Goal: Task Accomplishment & Management: Manage account settings

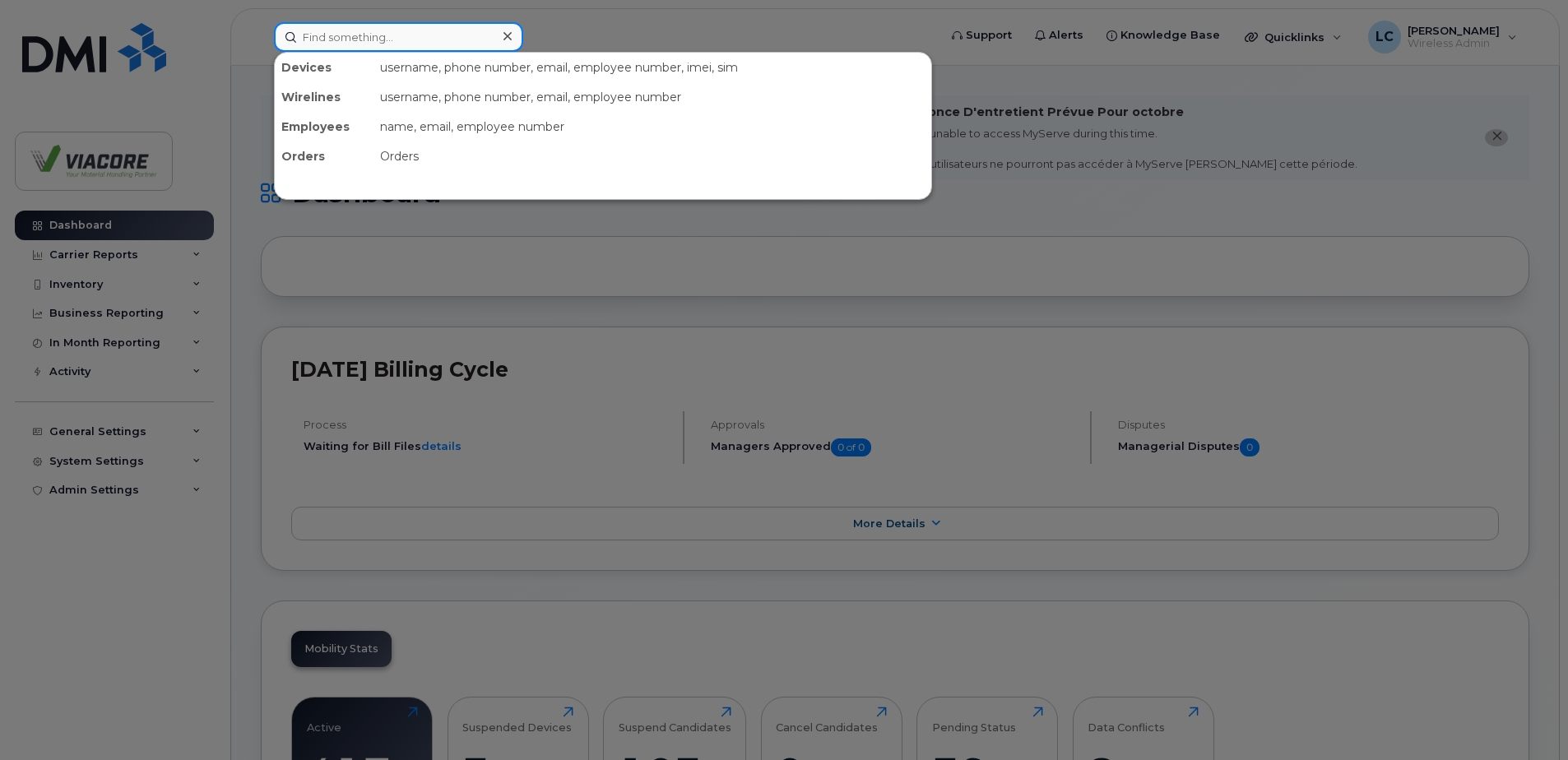
click at [342, 35] on input at bounding box center [398, 36] width 249 height 30
paste input "587-591-4472"
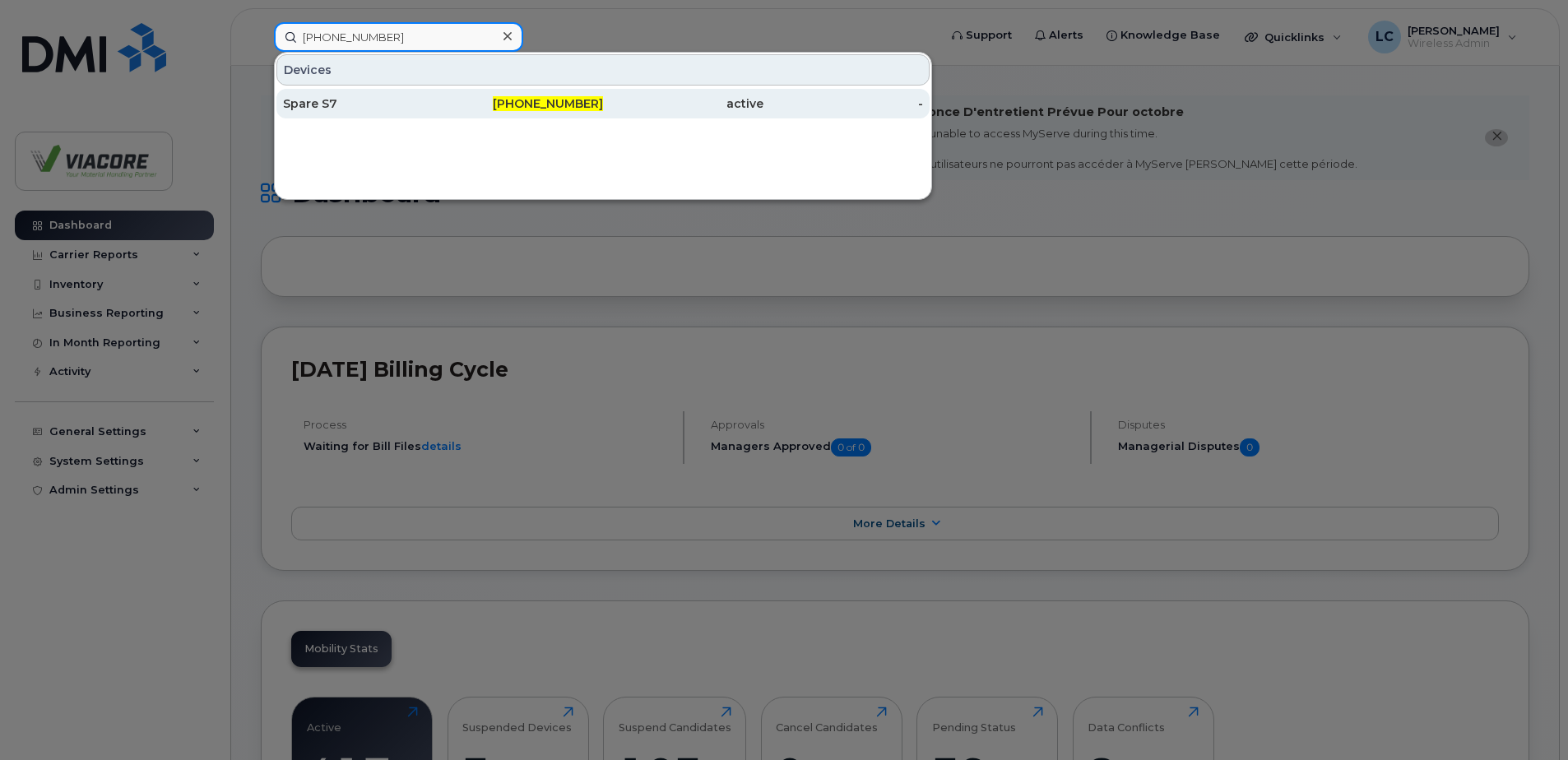
type input "587-591-4472"
click at [322, 104] on div "Spare S7" at bounding box center [363, 104] width 160 height 16
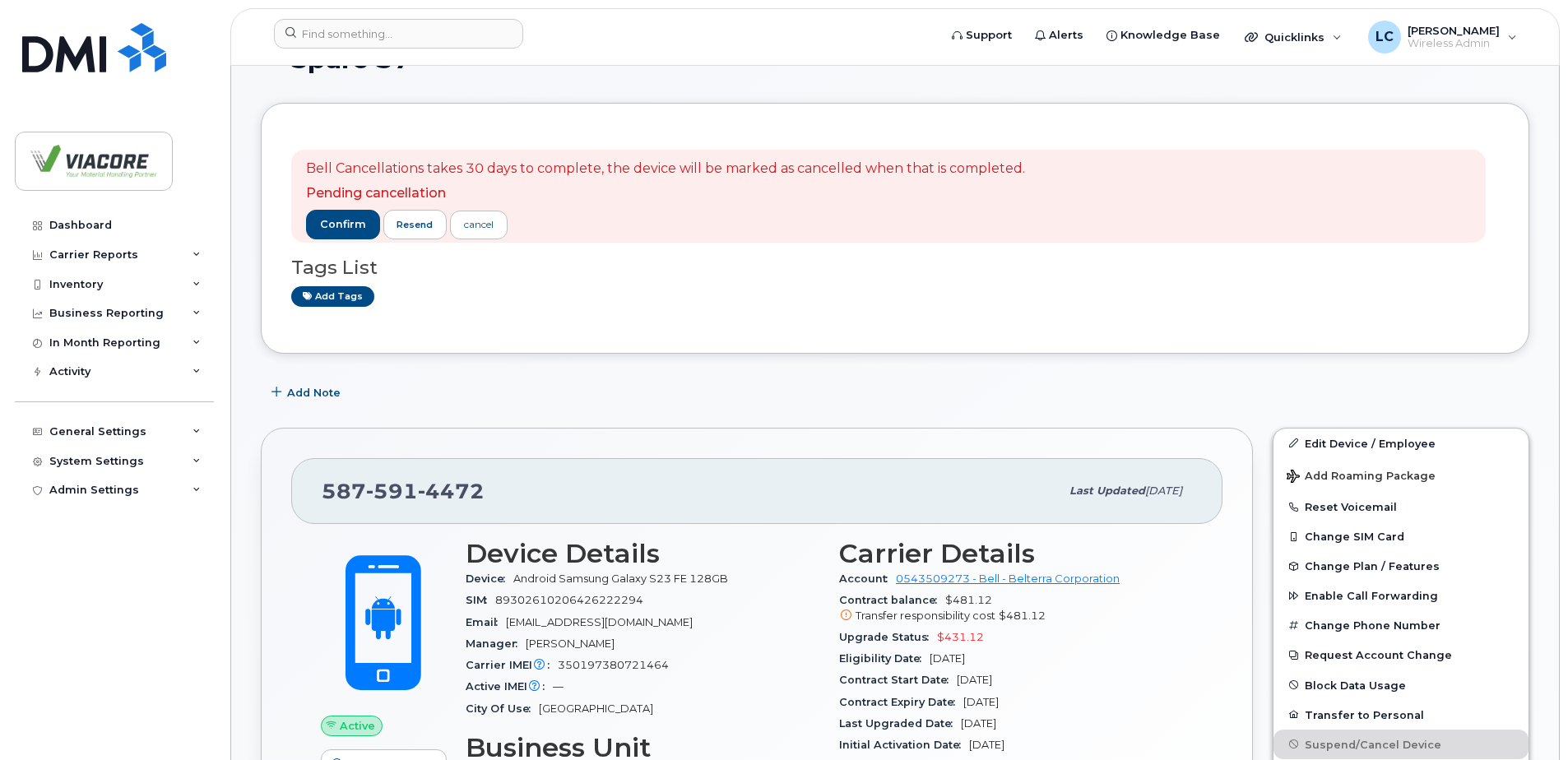
scroll to position [246, 0]
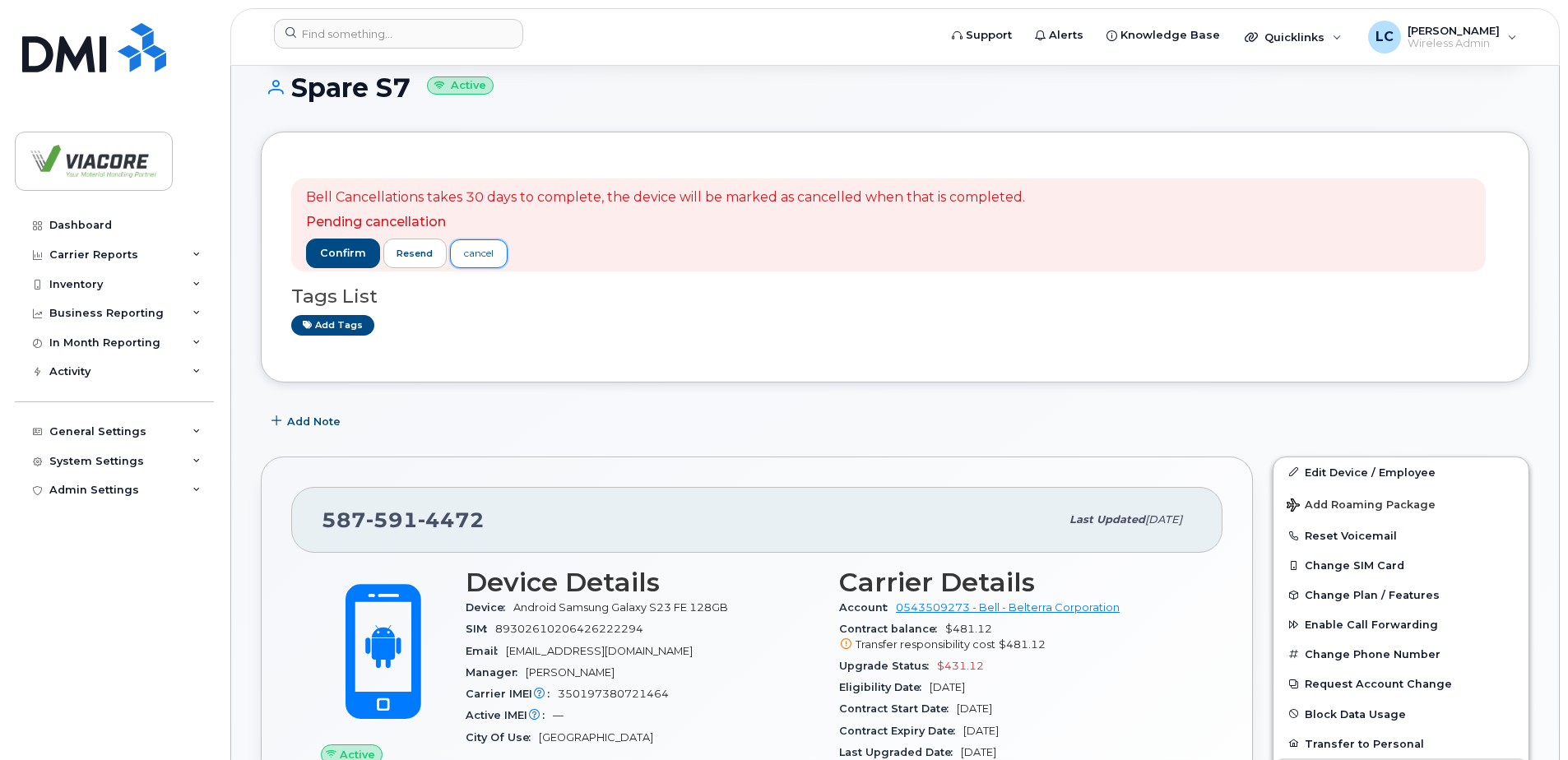
click at [477, 256] on div "cancel" at bounding box center [478, 253] width 30 height 15
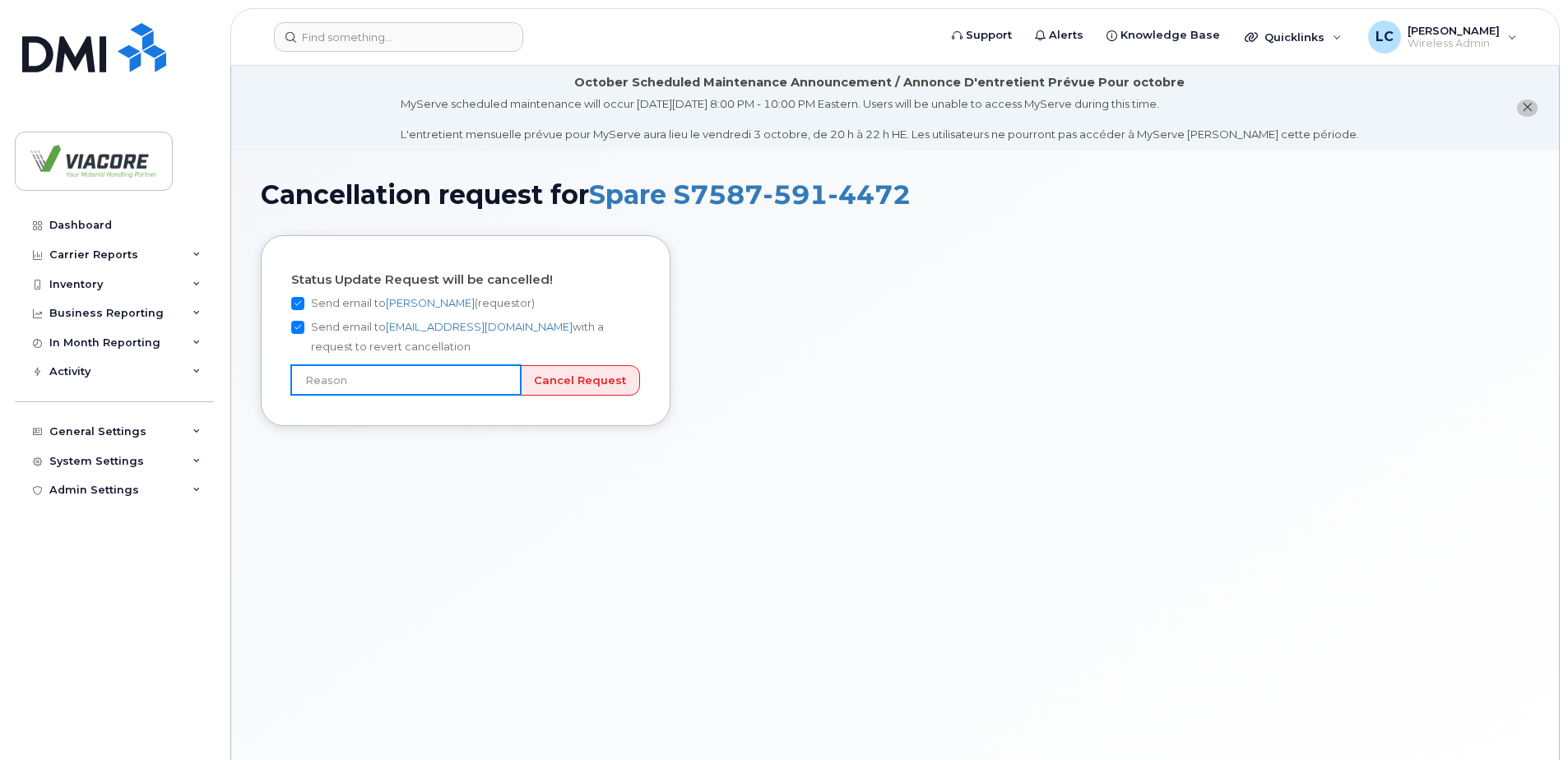
click at [503, 384] on input "text" at bounding box center [406, 380] width 229 height 30
type input "User still using device"
click at [575, 380] on input "Cancel Request" at bounding box center [580, 380] width 120 height 30
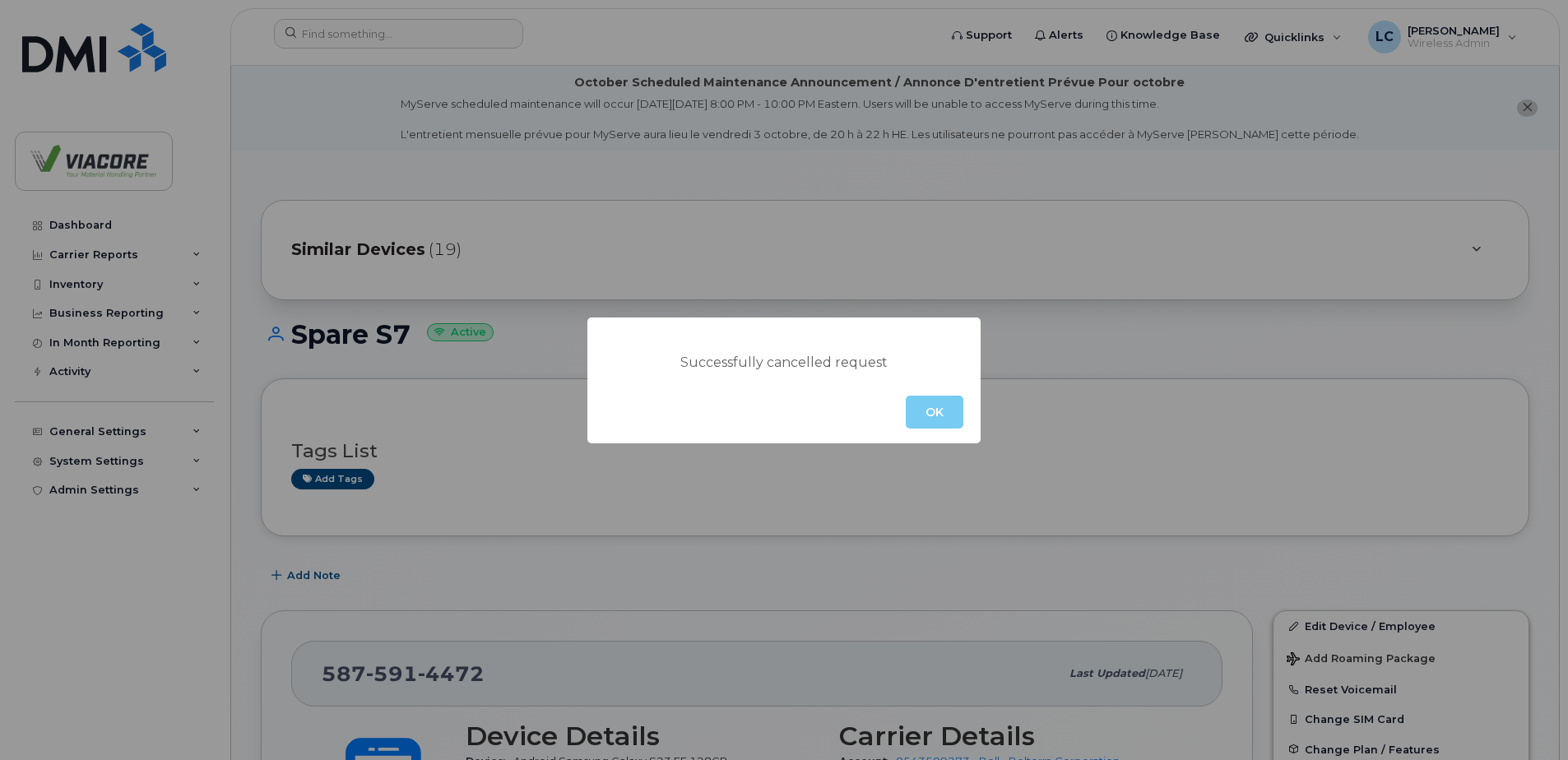
click at [940, 414] on button "OK" at bounding box center [934, 412] width 57 height 33
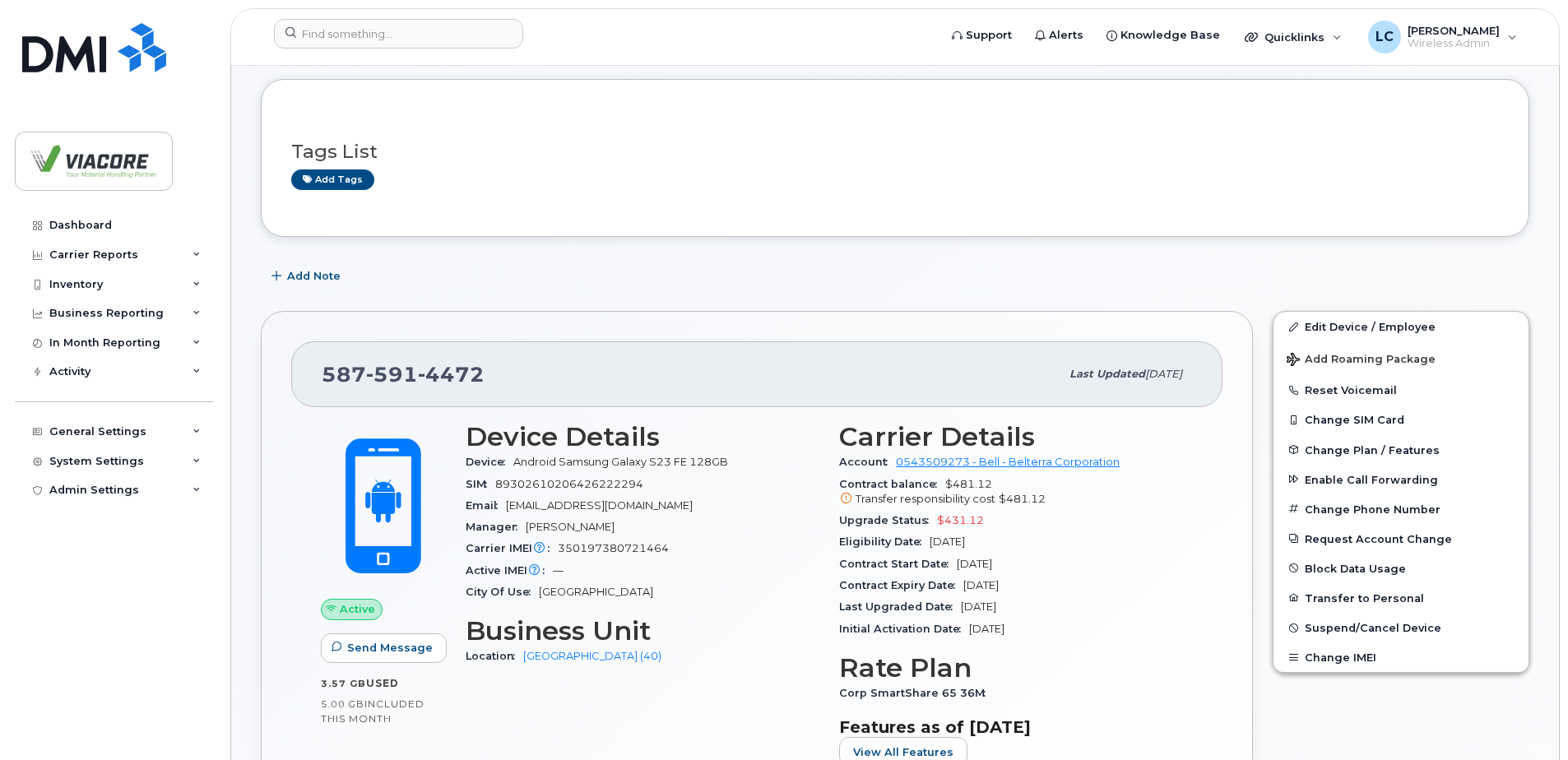
scroll to position [329, 0]
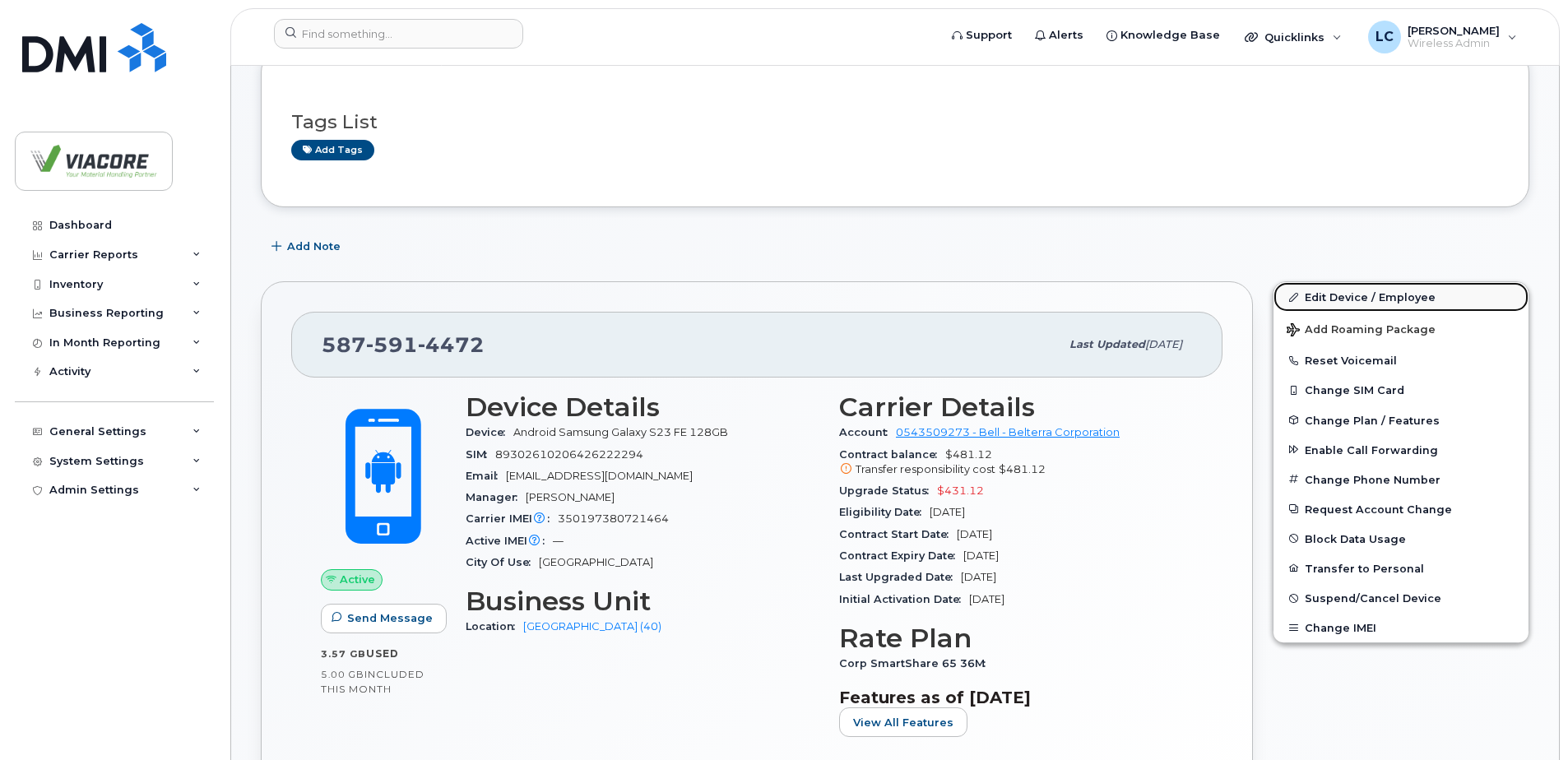
click at [1362, 296] on link "Edit Device / Employee" at bounding box center [1401, 296] width 255 height 30
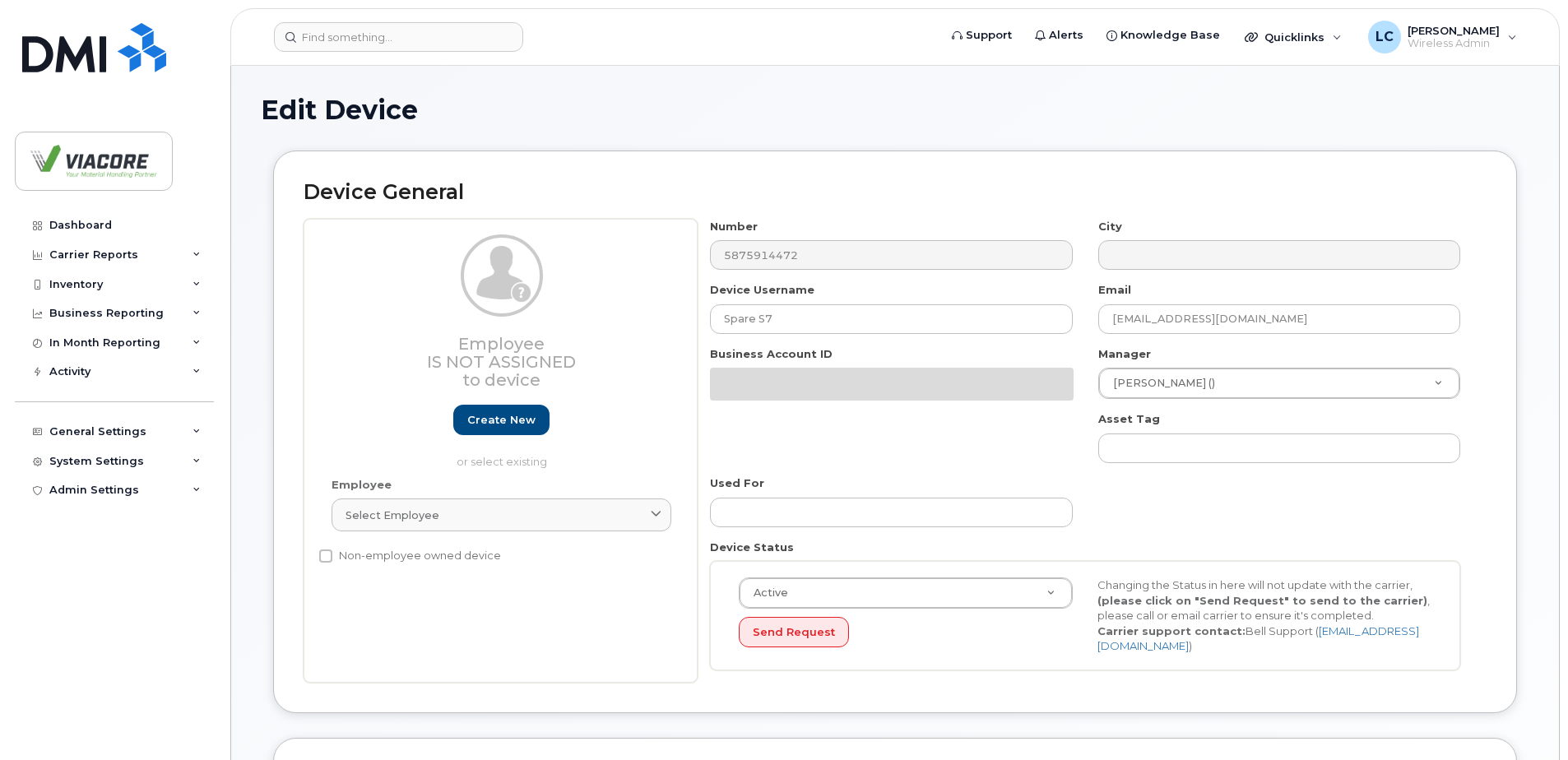
select select "12223575"
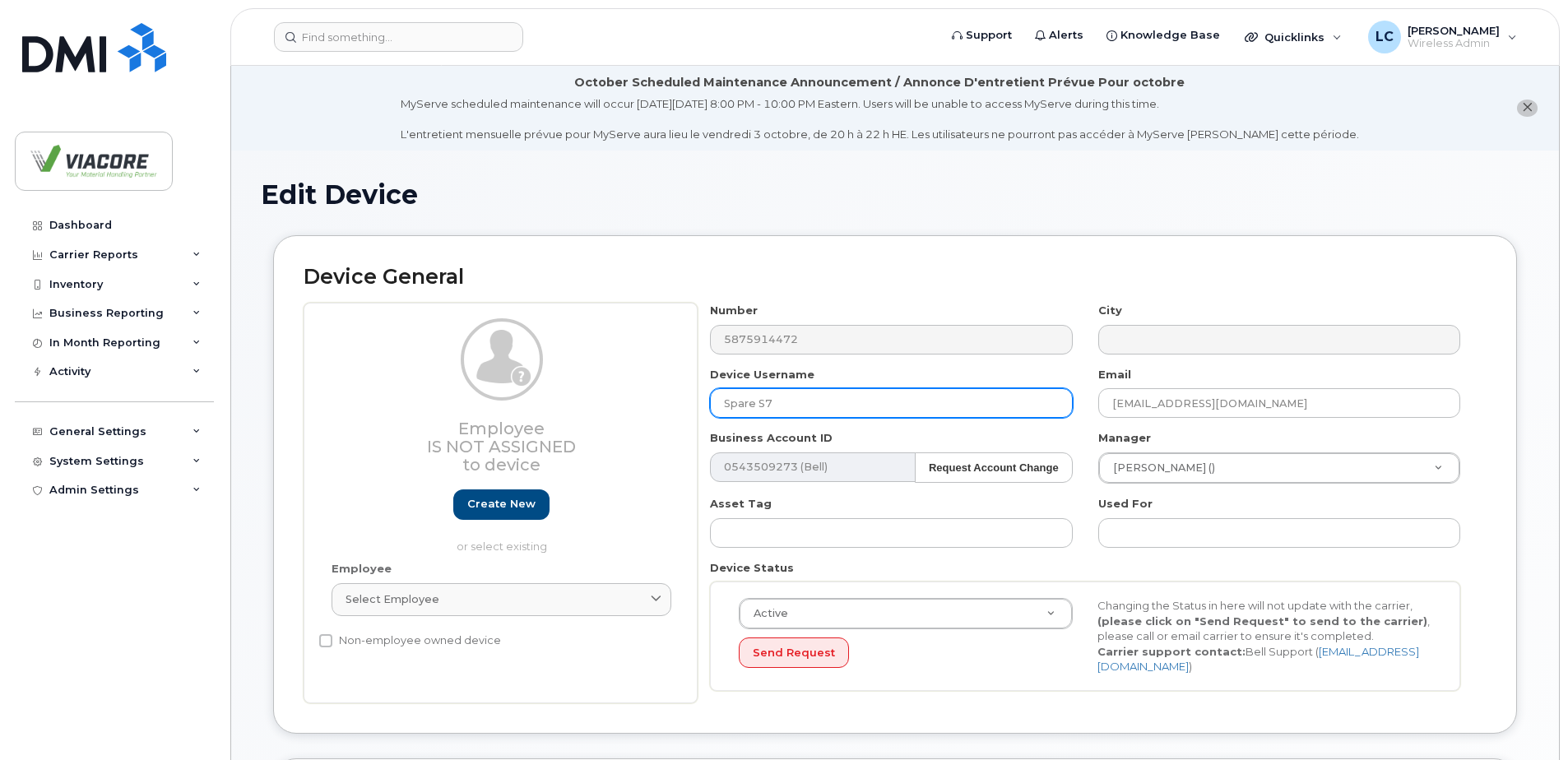
drag, startPoint x: 787, startPoint y: 399, endPoint x: 526, endPoint y: 397, distance: 261.0
click at [535, 397] on div "Employee Is not assigned to device Create new or select existing Employee Selec…" at bounding box center [895, 503] width 1183 height 401
type input "Vince Watt"
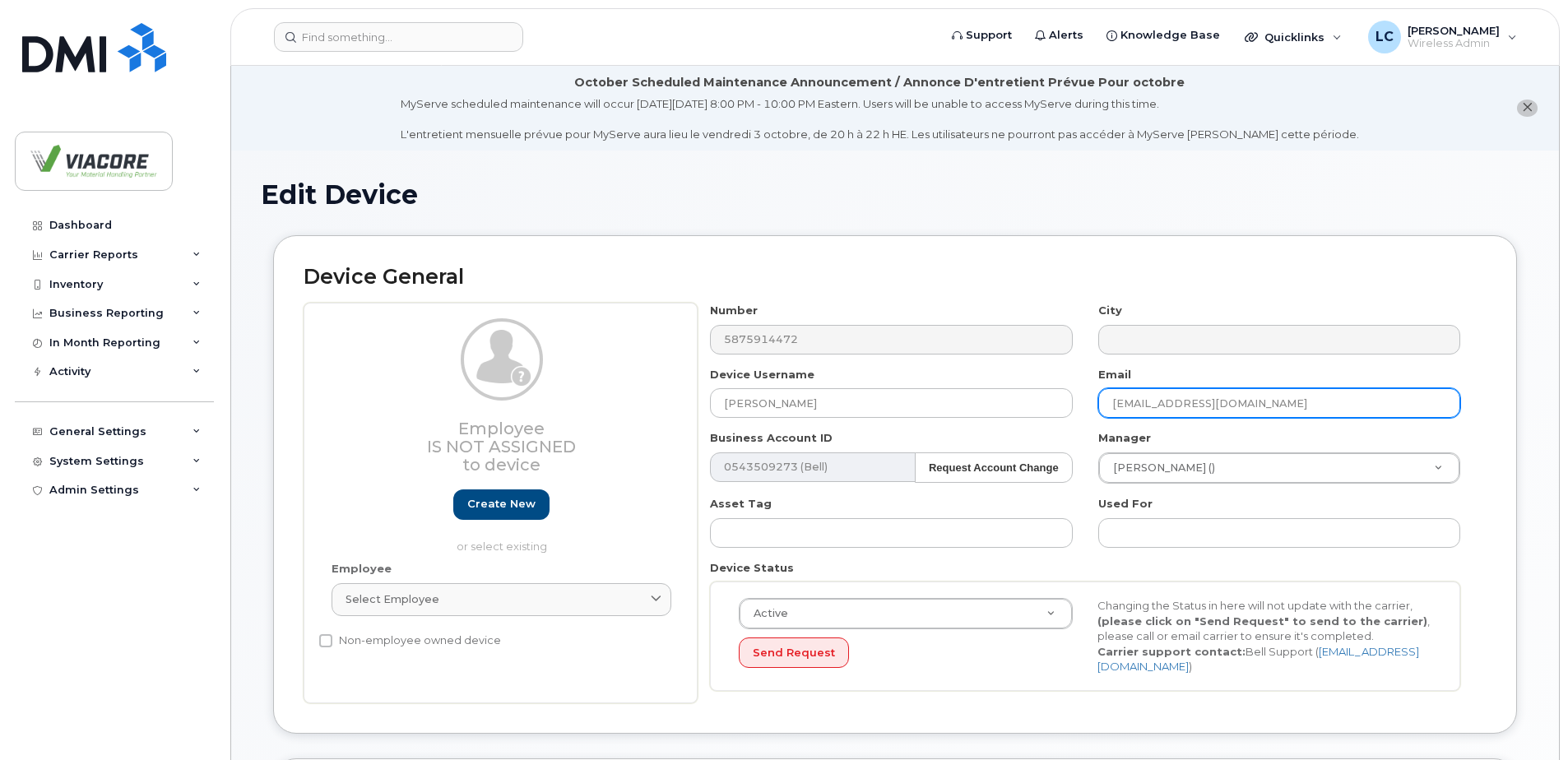
click at [1179, 417] on input "jsheppard@viacore.com" at bounding box center [1280, 403] width 362 height 30
drag, startPoint x: 1166, startPoint y: 405, endPoint x: 829, endPoint y: 386, distance: 337.5
click at [831, 386] on div "Number 5875914472 City Device Username Vince Watt Email jsheppard@viacore.com B…" at bounding box center [1085, 503] width 776 height 401
type input "vwatt@viacore.com"
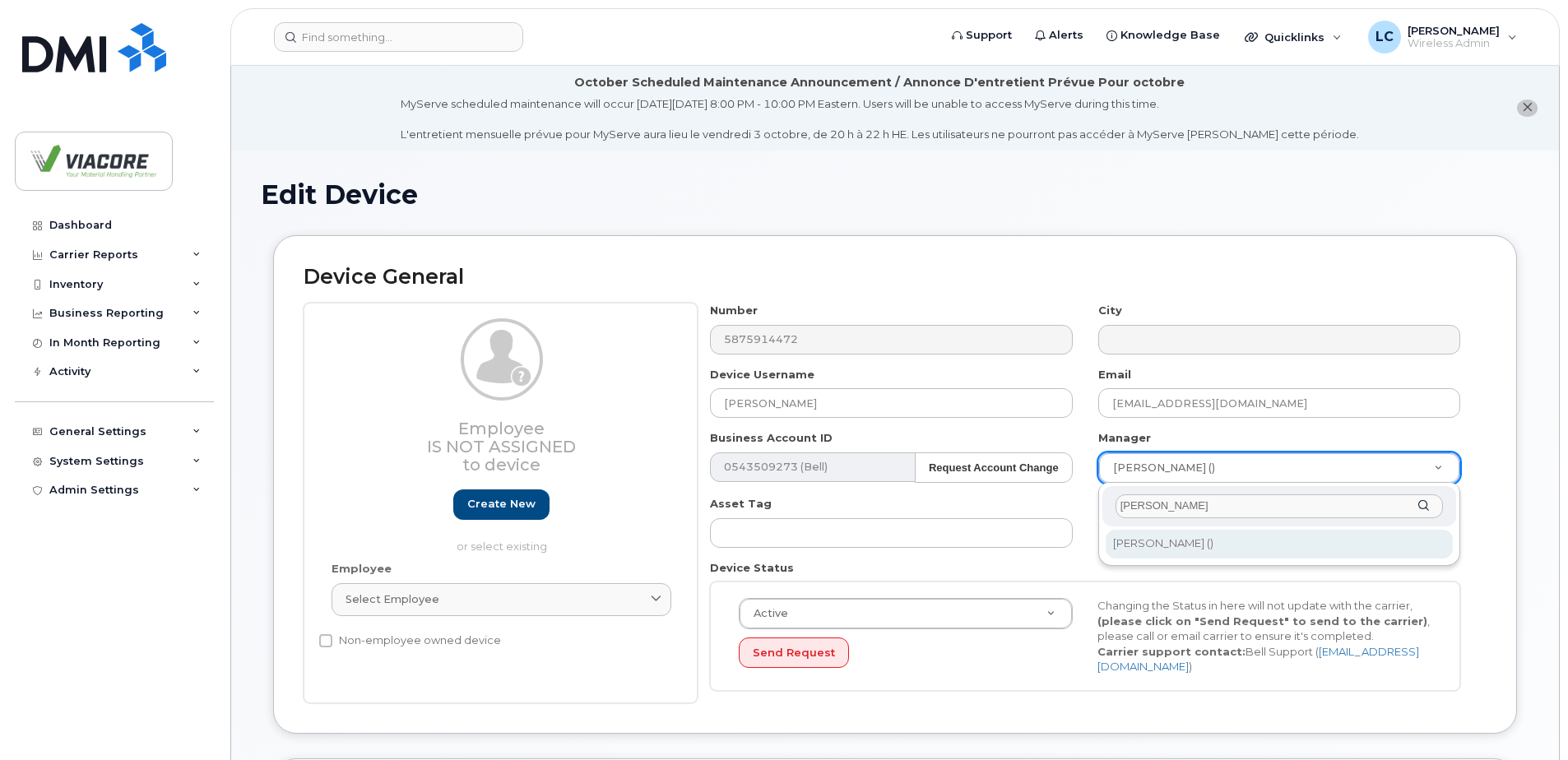
type input "vince"
type input "1884100"
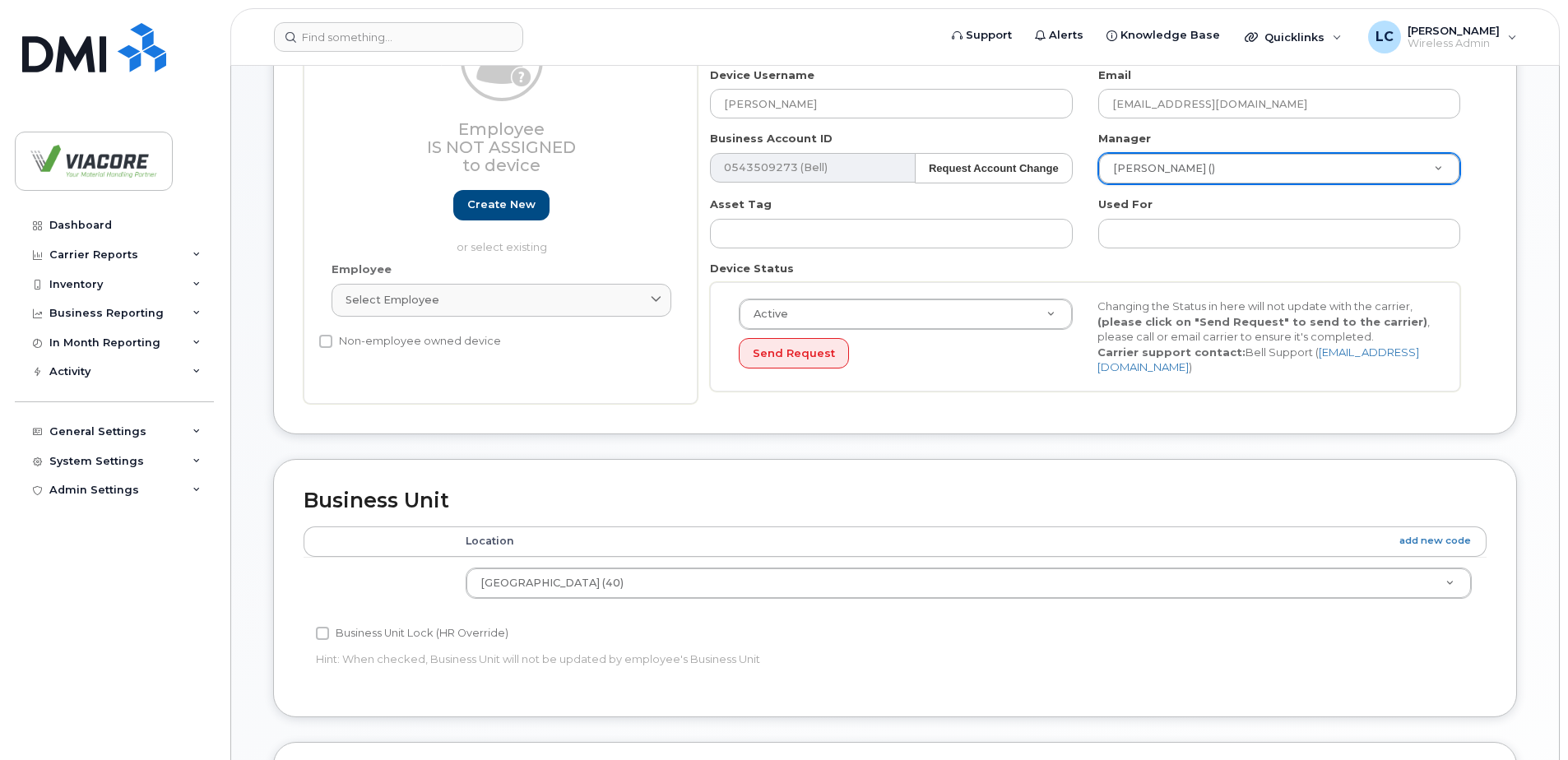
scroll to position [329, 0]
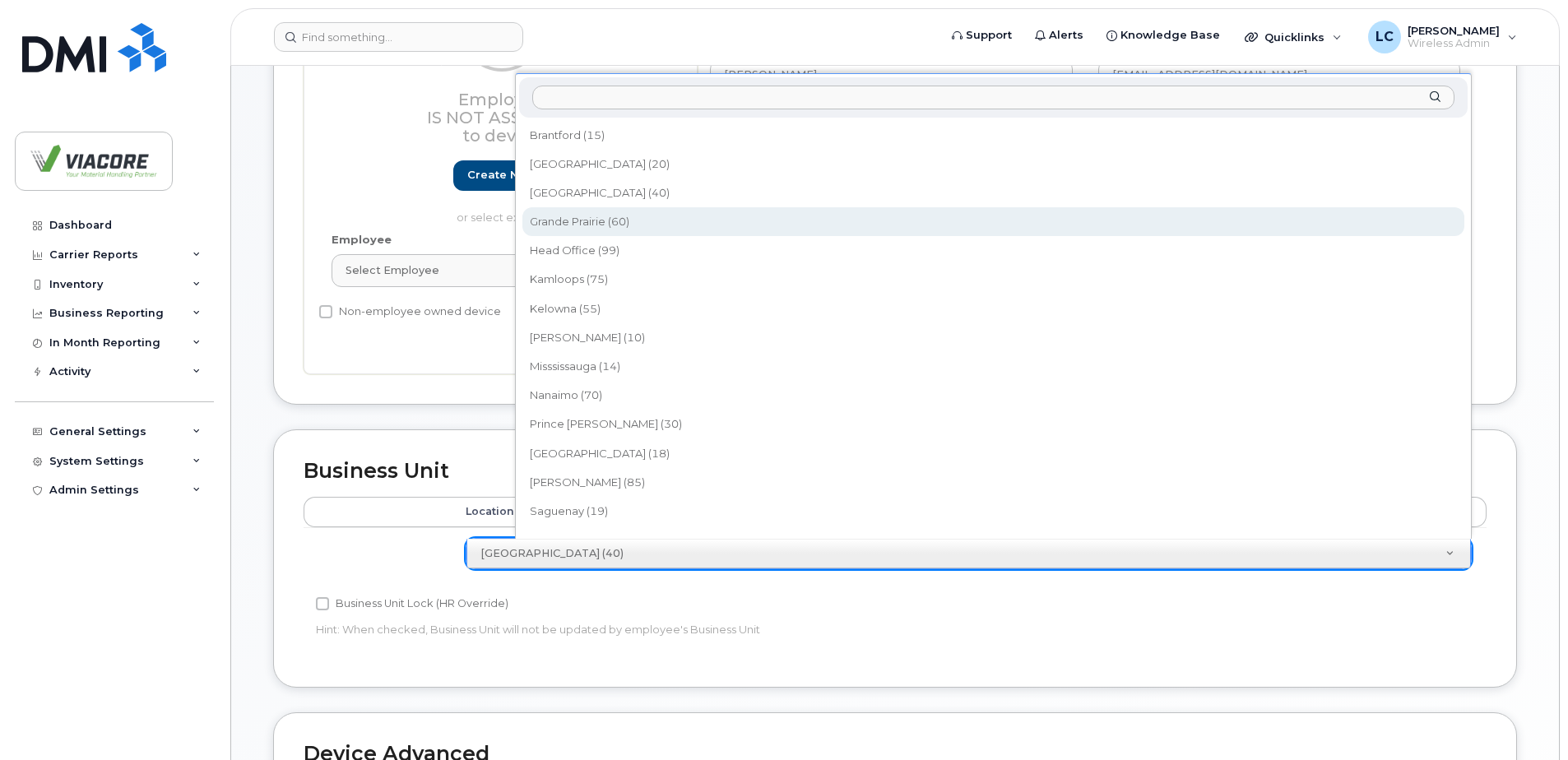
select select "12223576"
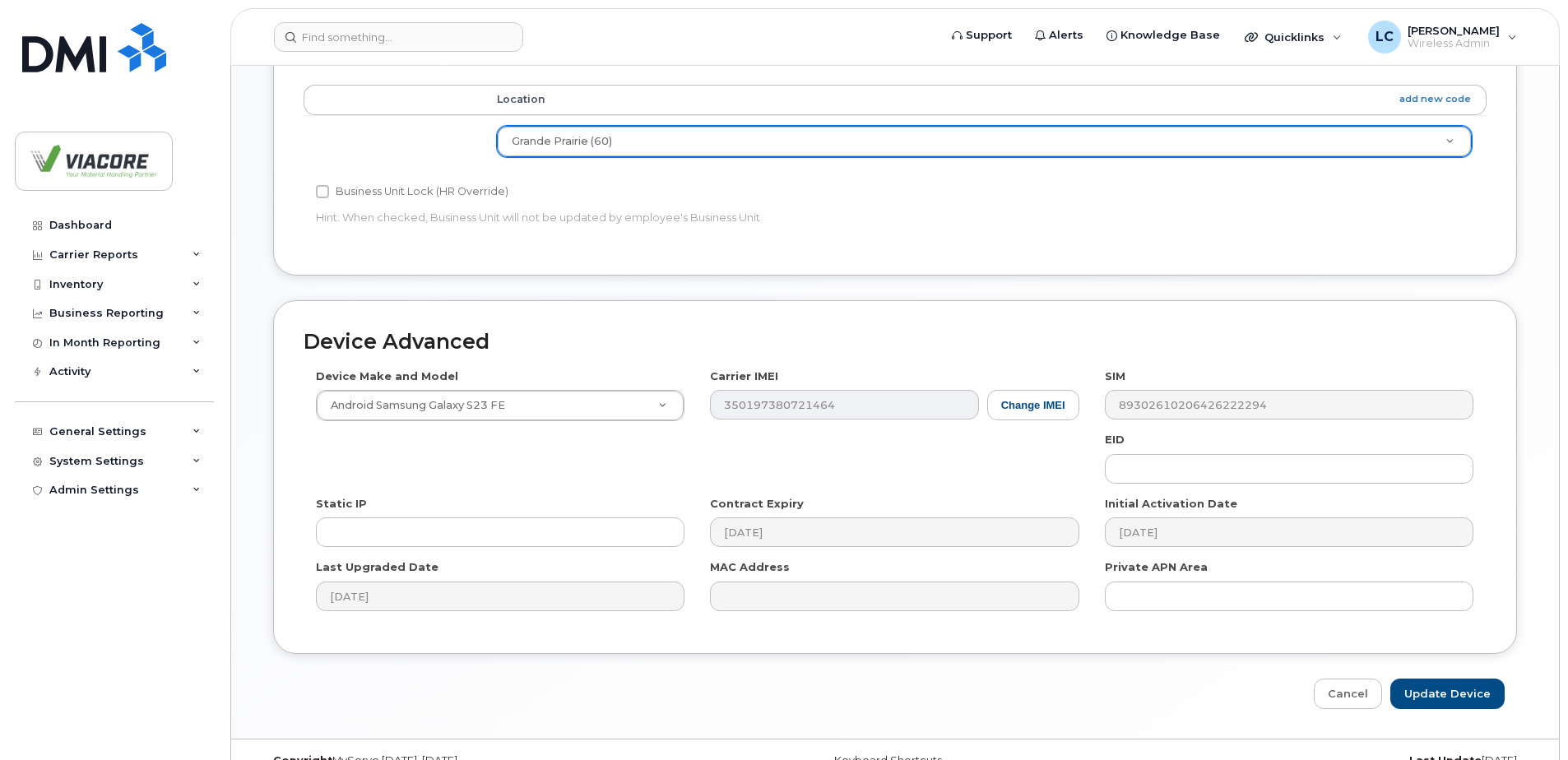
scroll to position [772, 0]
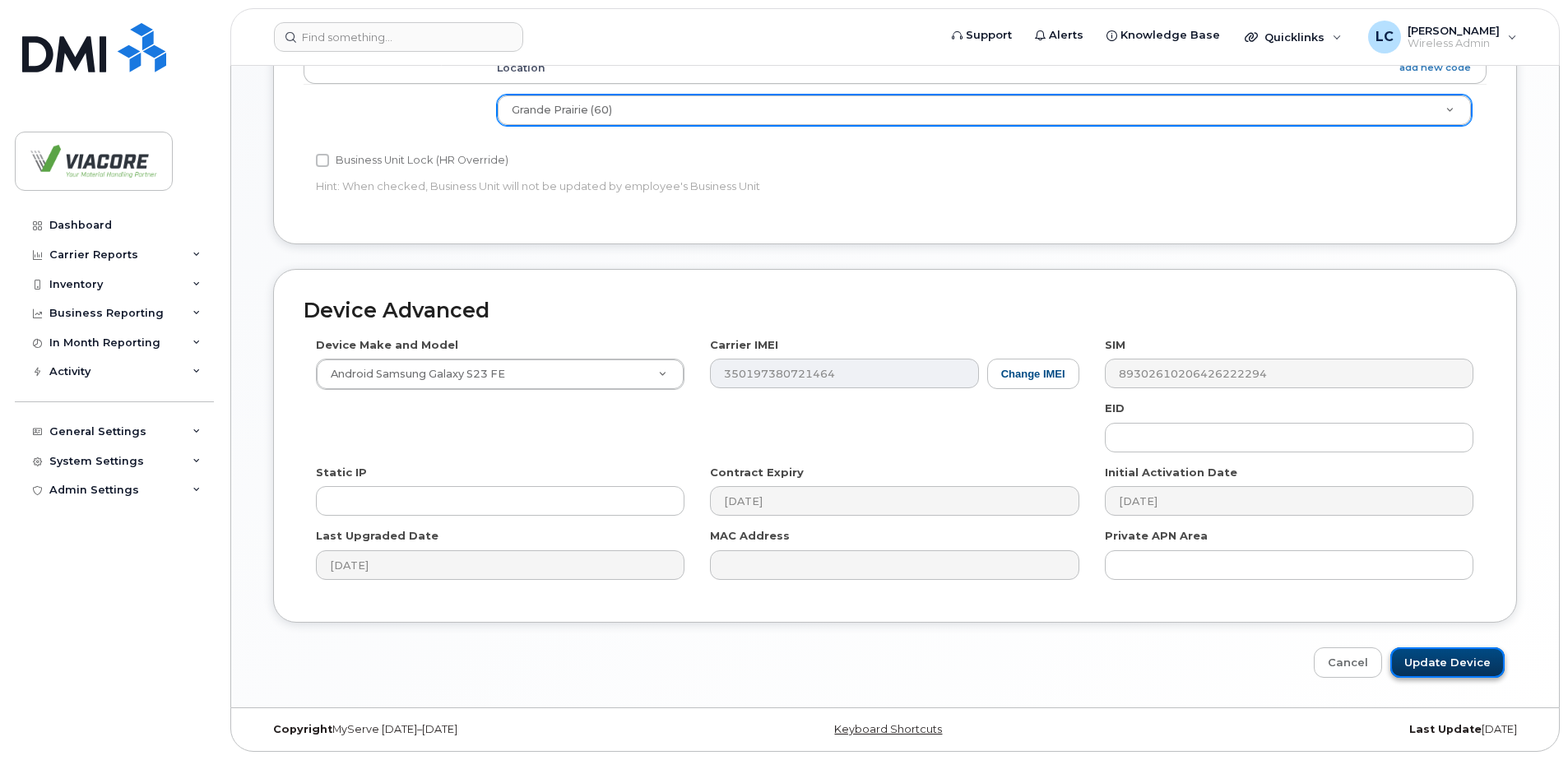
click at [1442, 655] on input "Update Device" at bounding box center [1448, 662] width 115 height 30
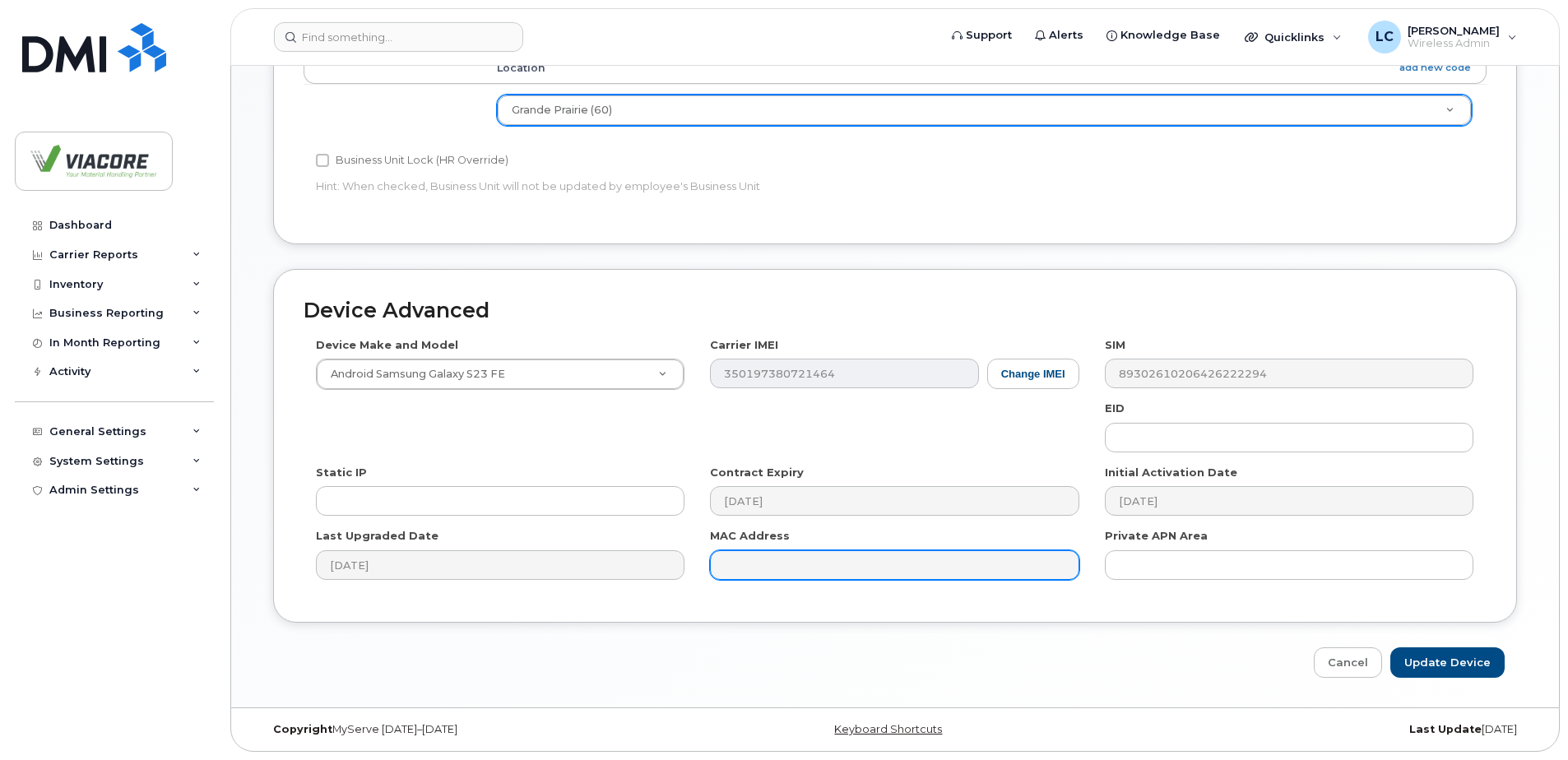
type input "Saving..."
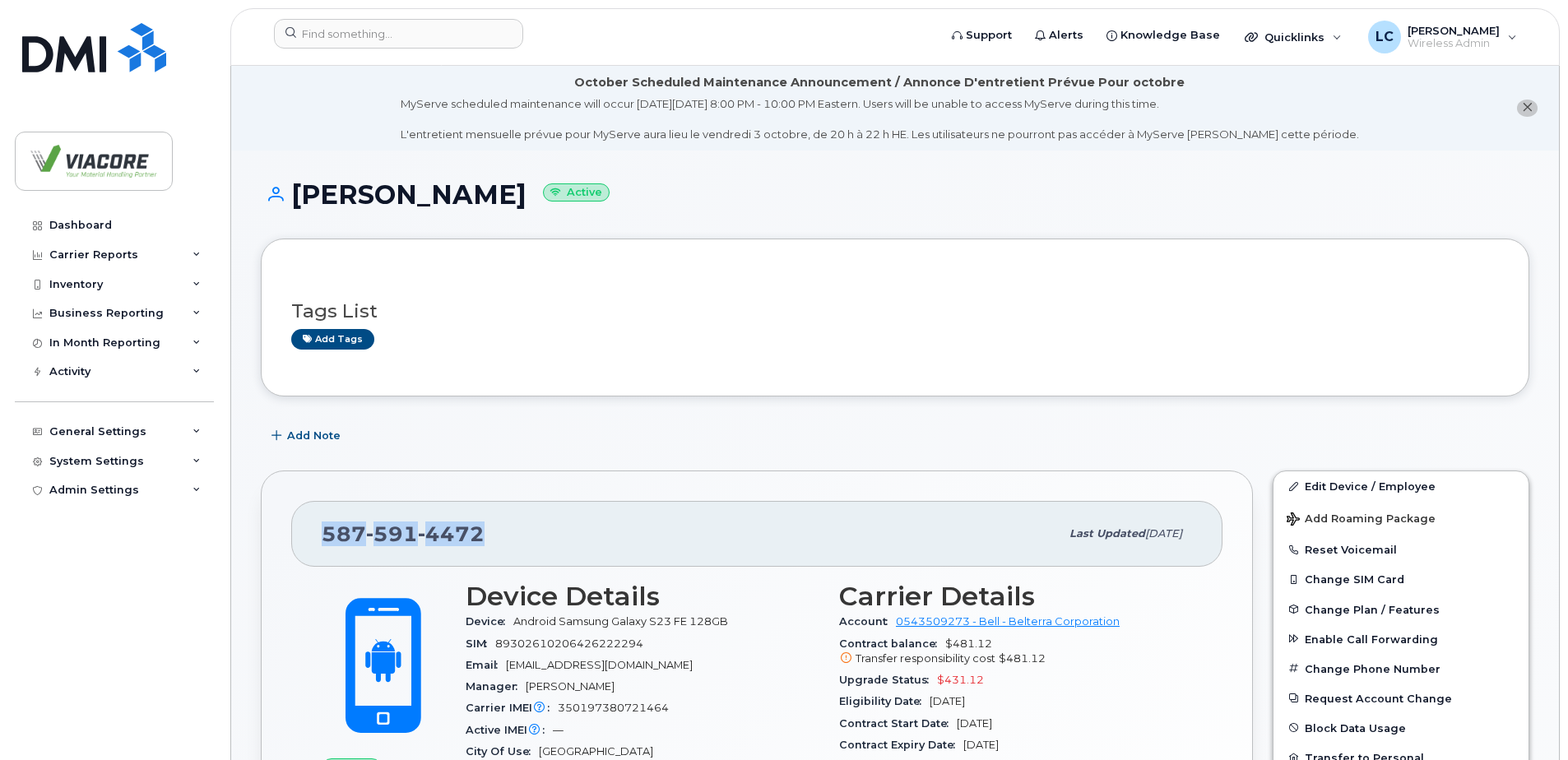
drag, startPoint x: 480, startPoint y: 541, endPoint x: 280, endPoint y: 534, distance: 200.1
click at [280, 534] on div "587 591 4472 Last updated Sep 25, 2025 Active Send Message 3.57 GB  used 5.00 G…" at bounding box center [757, 756] width 992 height 574
copy span "587 591 4472"
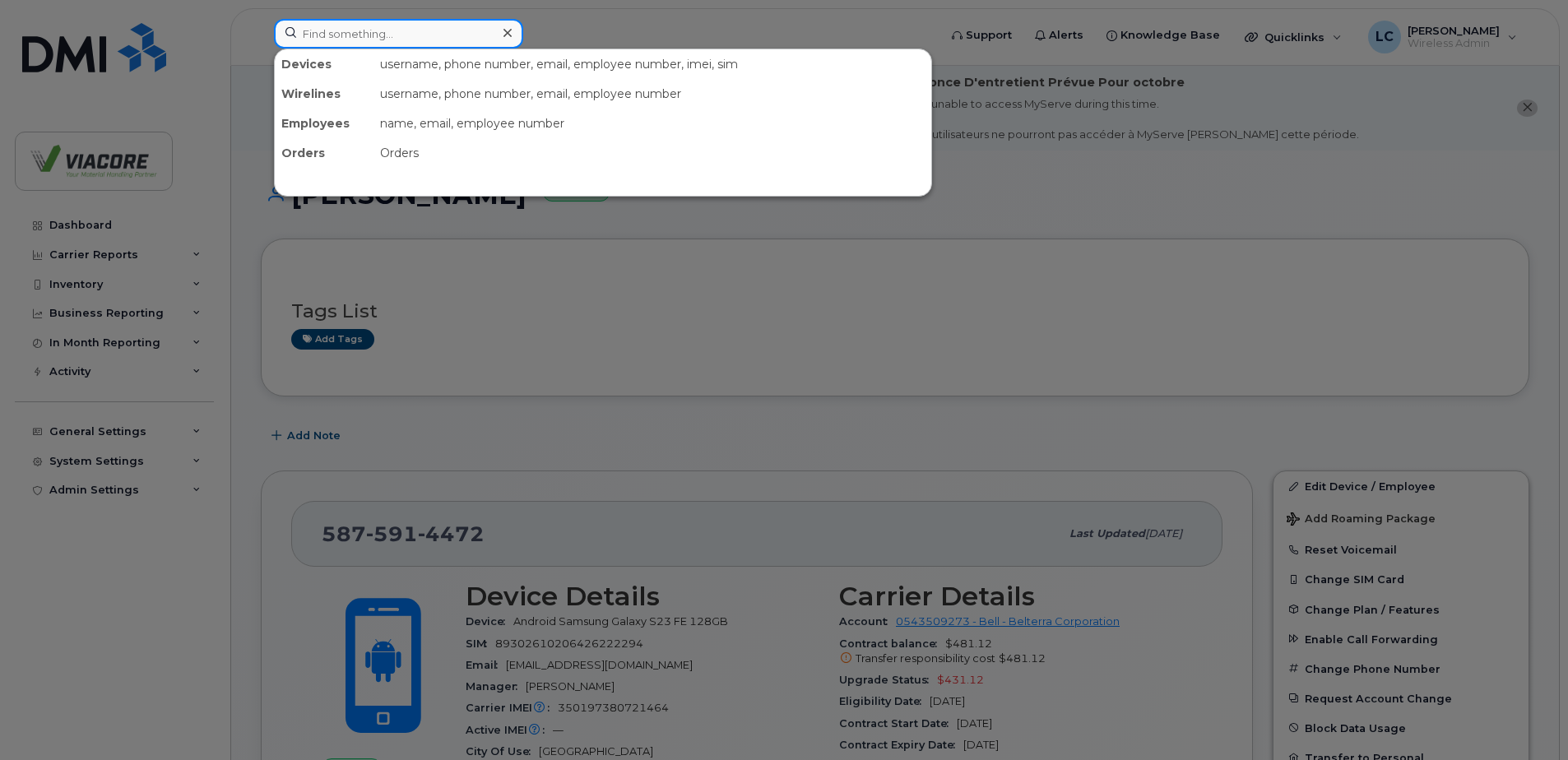
drag, startPoint x: 376, startPoint y: 37, endPoint x: 386, endPoint y: 40, distance: 10.4
click at [376, 37] on input at bounding box center [398, 34] width 249 height 30
paste input "5875914472"
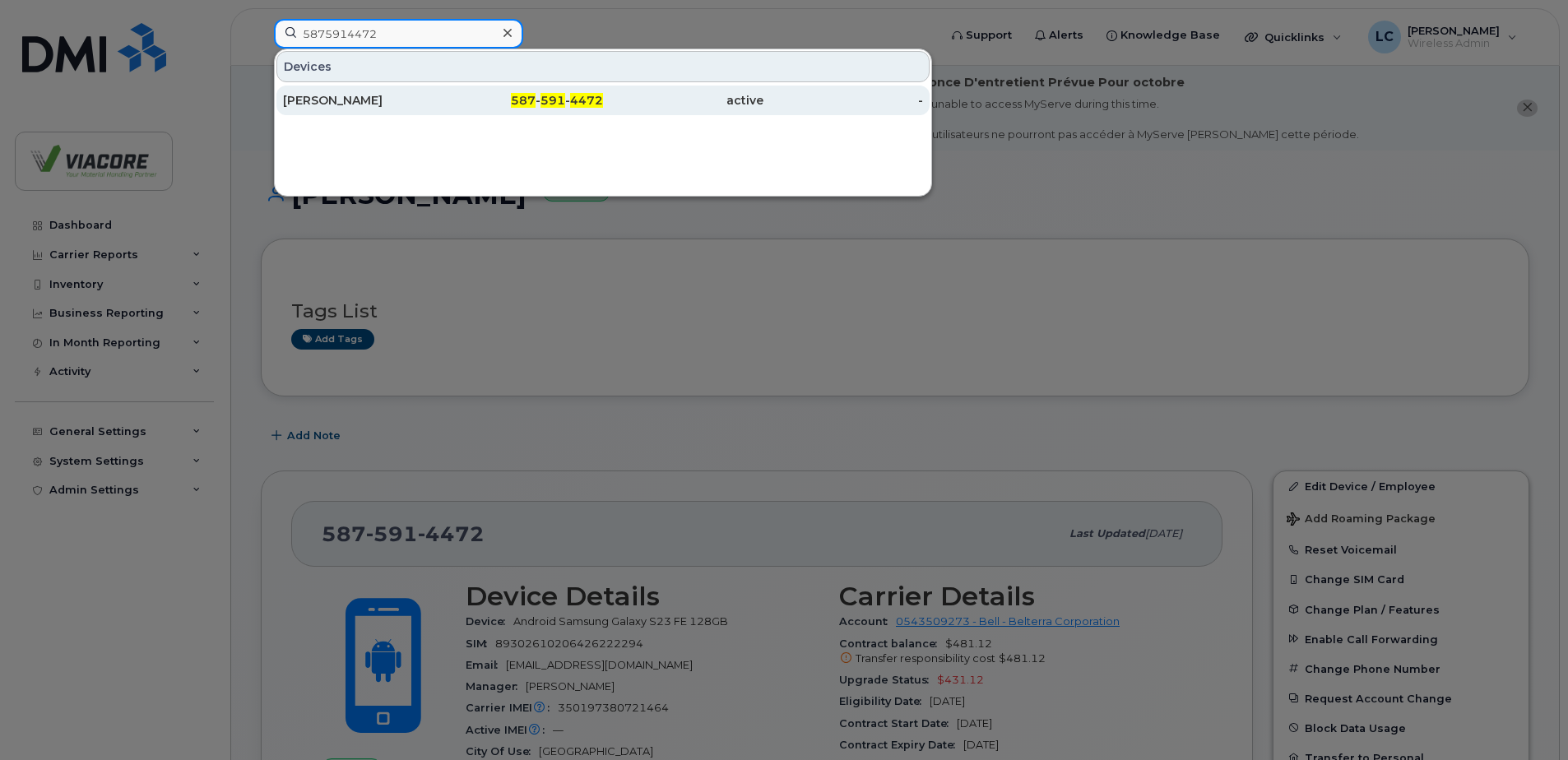
type input "5875914472"
click at [350, 91] on div "[PERSON_NAME]" at bounding box center [363, 100] width 160 height 30
